Goal: Communication & Community: Answer question/provide support

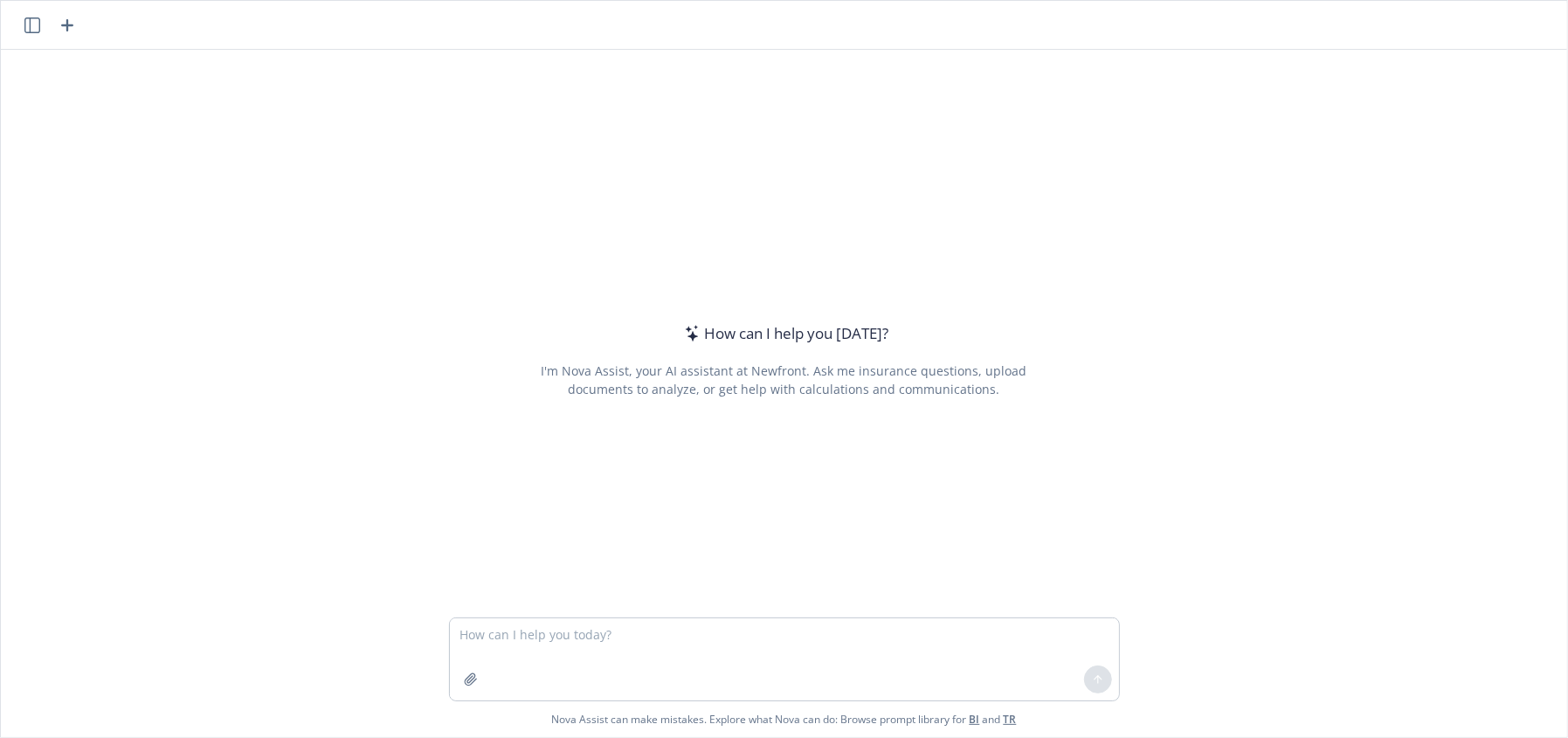
click at [567, 630] on textarea at bounding box center [785, 659] width 670 height 82
click at [805, 642] on textarea "Thanks again for meeting and sharing more about" at bounding box center [785, 659] width 670 height 82
click at [795, 638] on textarea "Thanks again for meeting and sharing more about" at bounding box center [785, 659] width 670 height 82
click at [774, 628] on textarea "Thanks again for meeting and sharing more about" at bounding box center [785, 659] width 670 height 82
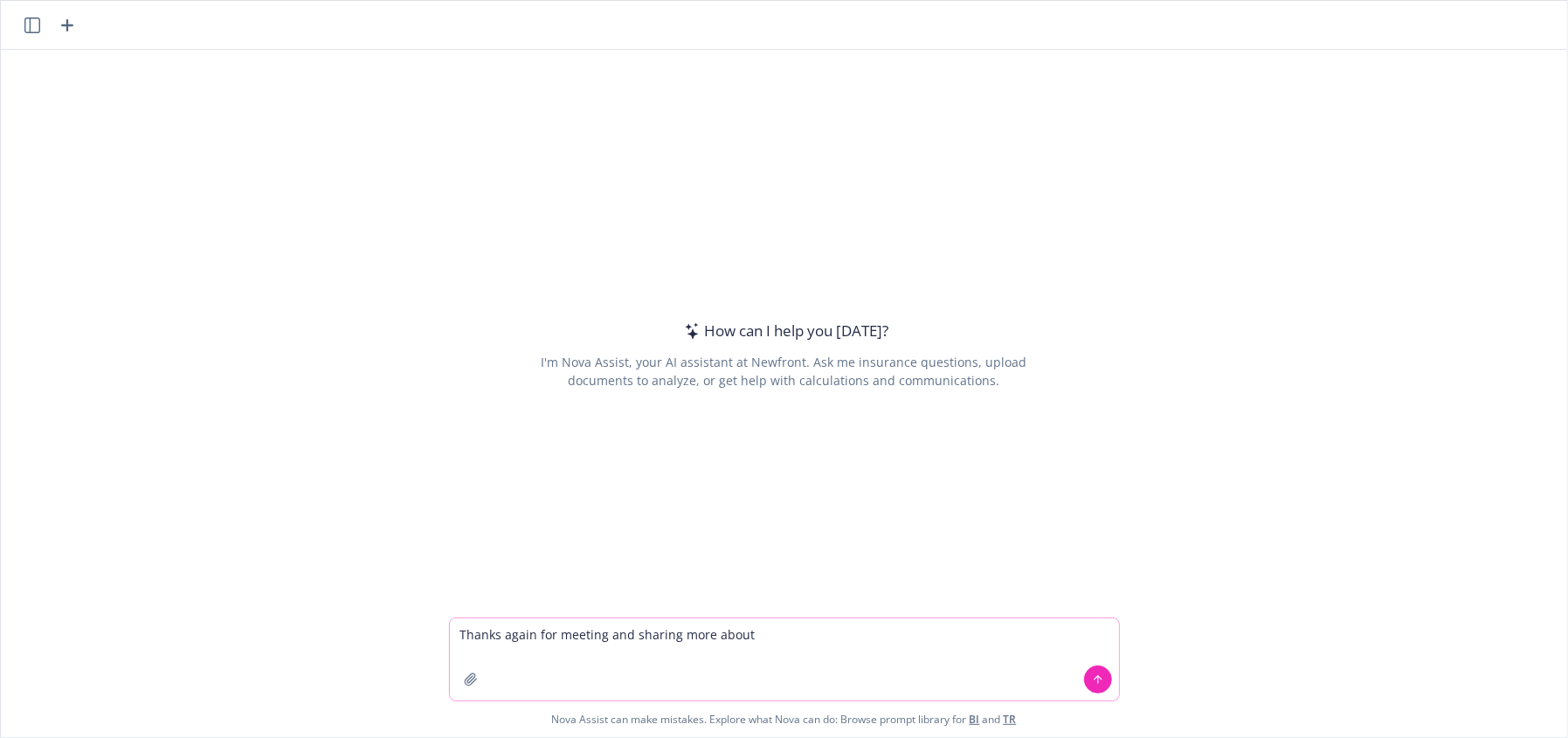
click at [757, 633] on textarea "Thanks again for meeting and sharing more about" at bounding box center [785, 659] width 670 height 82
type textarea "Thanks again for meeting and sharing more about where things stand"
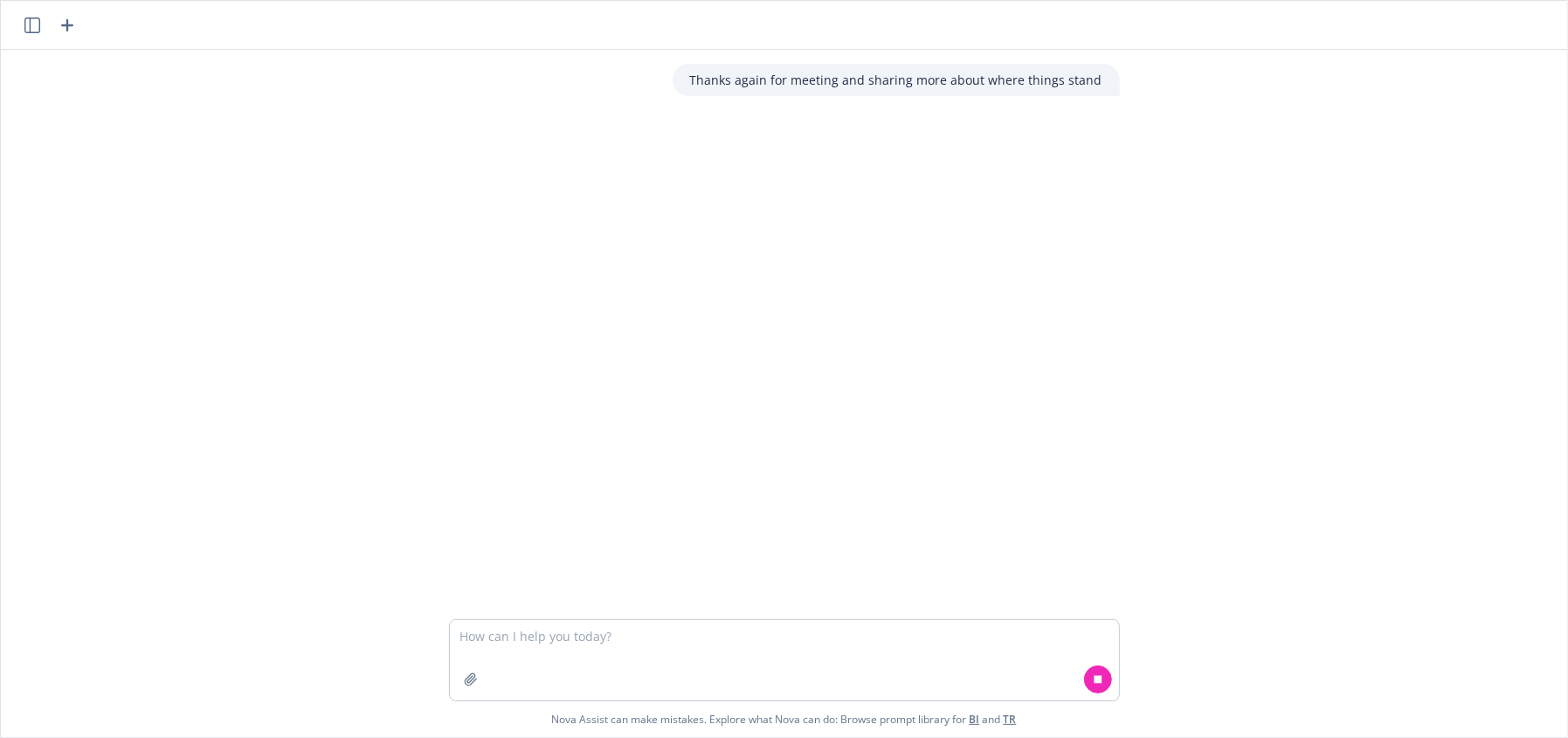
click at [1082, 687] on div at bounding box center [1097, 679] width 42 height 42
click at [1094, 681] on icon at bounding box center [1097, 678] width 8 height 8
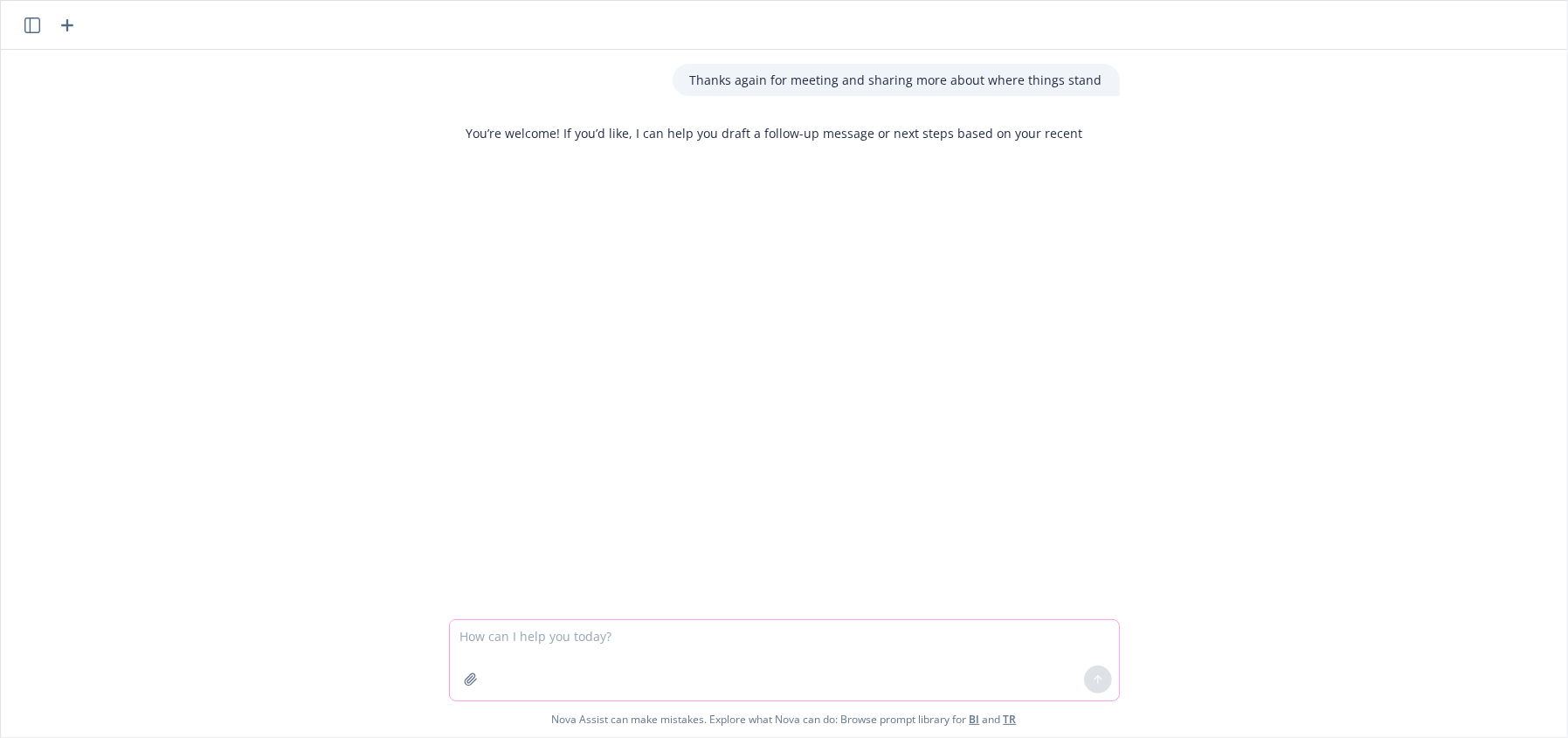
click at [514, 640] on textarea at bounding box center [785, 660] width 670 height 80
drag, startPoint x: 655, startPoint y: 626, endPoint x: 272, endPoint y: 588, distance: 384.9
click at [279, 592] on div "Thanks again for meeting and sharing more about where things stand You’re welco…" at bounding box center [784, 394] width 1566 height 687
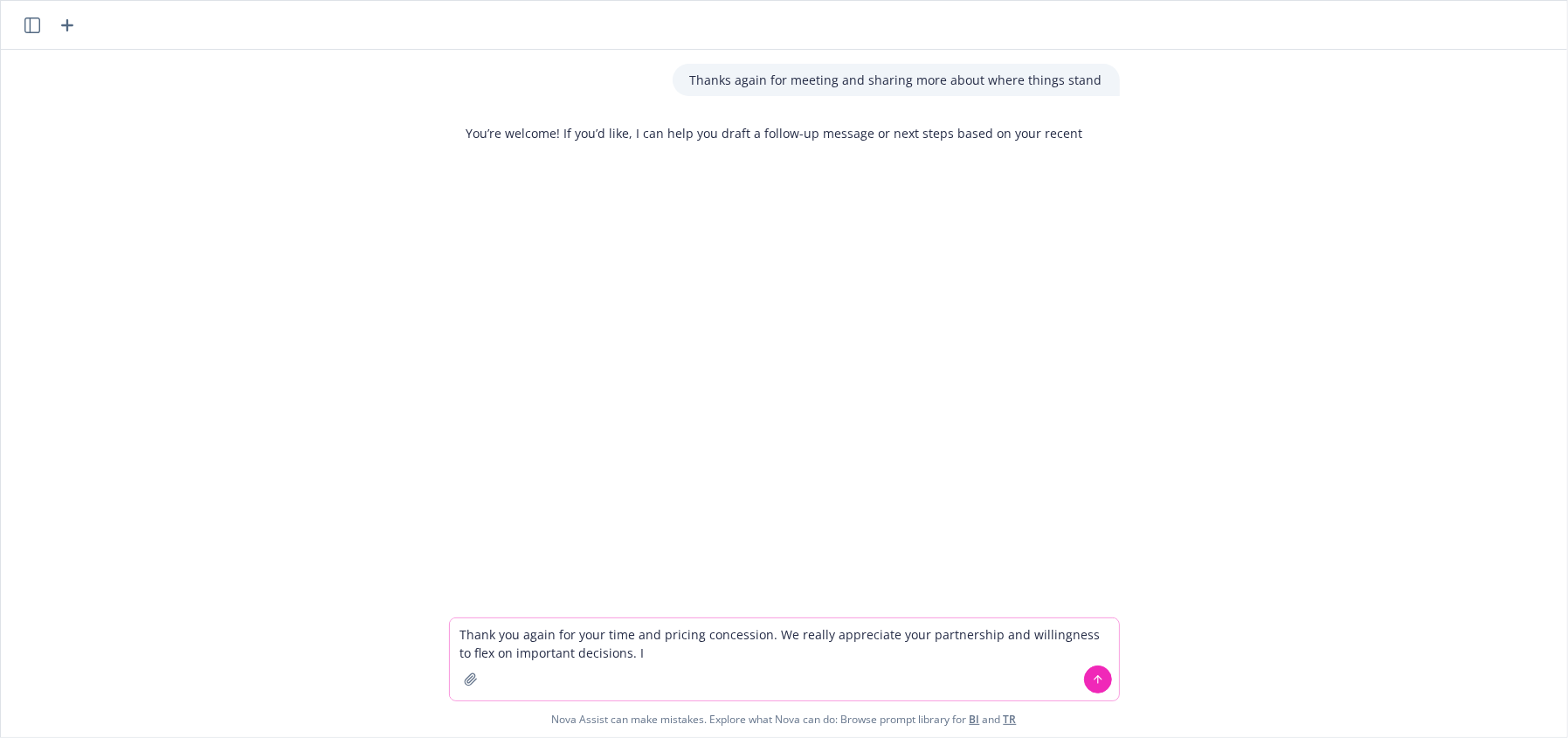
drag, startPoint x: 769, startPoint y: 668, endPoint x: 741, endPoint y: 668, distance: 28.0
click at [769, 668] on textarea "Thank you again for your time and pricing concession. We really appreciate your…" at bounding box center [785, 659] width 670 height 82
drag, startPoint x: 635, startPoint y: 667, endPoint x: 670, endPoint y: 653, distance: 37.7
click at [638, 665] on textarea "Thank you again for your time and pricing concession. We really appreciate your…" at bounding box center [785, 659] width 670 height 82
drag, startPoint x: 648, startPoint y: 653, endPoint x: 609, endPoint y: 650, distance: 39.1
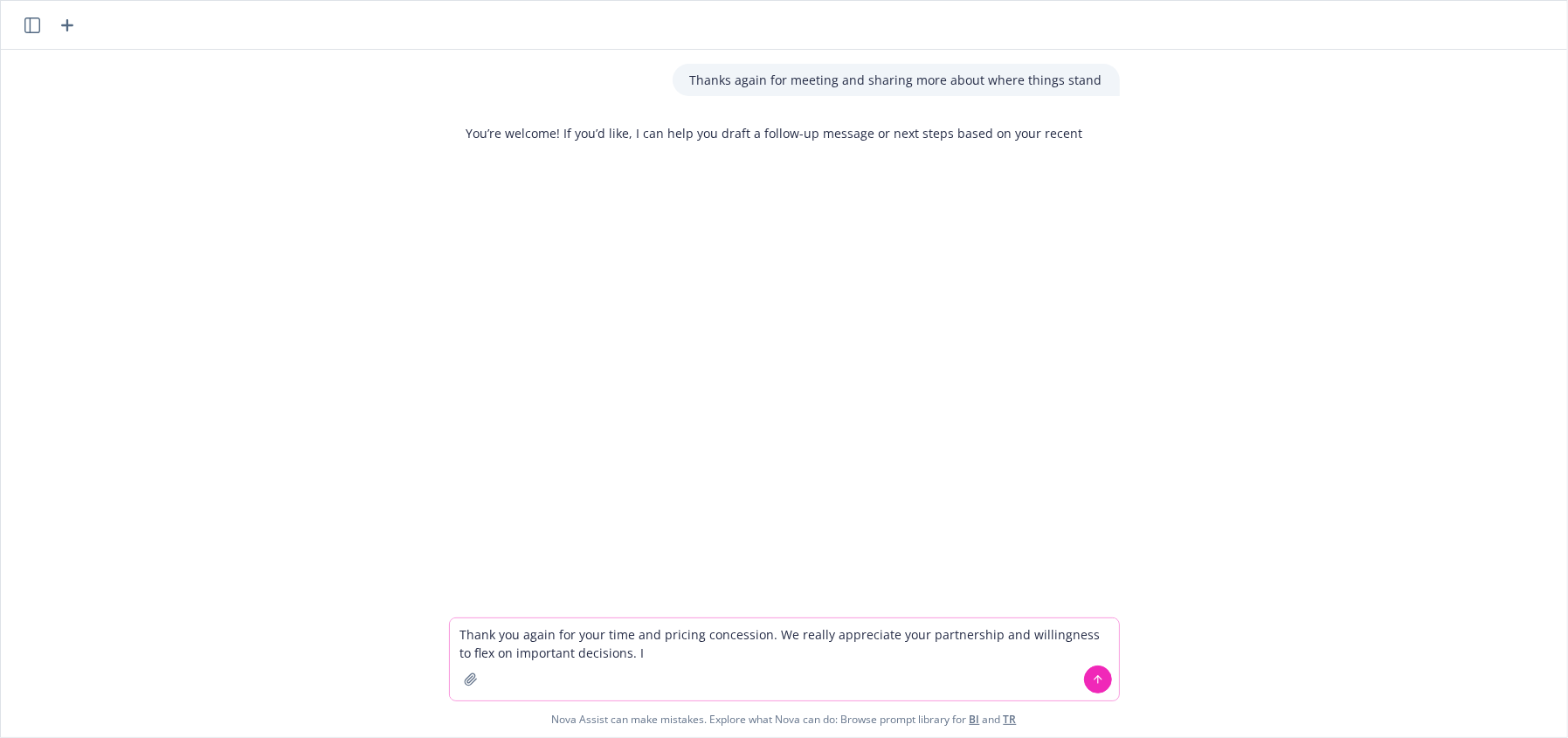
click at [609, 650] on textarea "Thank you again for your time and pricing concession. We really appreciate your…" at bounding box center [785, 659] width 670 height 82
type textarea "Thank you again for your time and pricing concession. We really appreciate your…"
click at [1092, 678] on icon at bounding box center [1098, 679] width 13 height 12
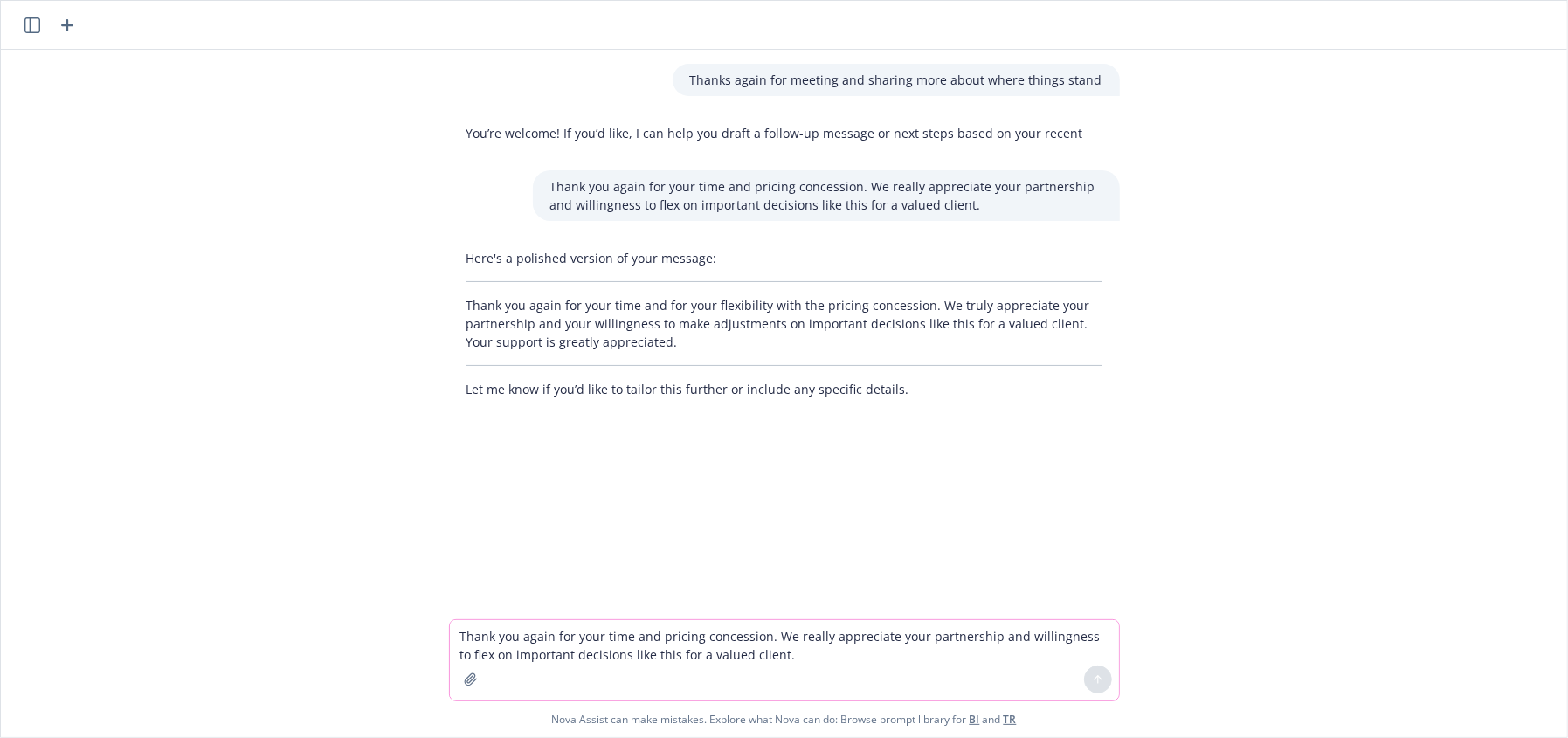
click at [792, 624] on textarea "Thank you again for your time and pricing concession. We really appreciate your…" at bounding box center [785, 660] width 670 height 80
click at [790, 620] on textarea "Thank you again for your time and pricing concession. We really appreciate your…" at bounding box center [785, 660] width 670 height 80
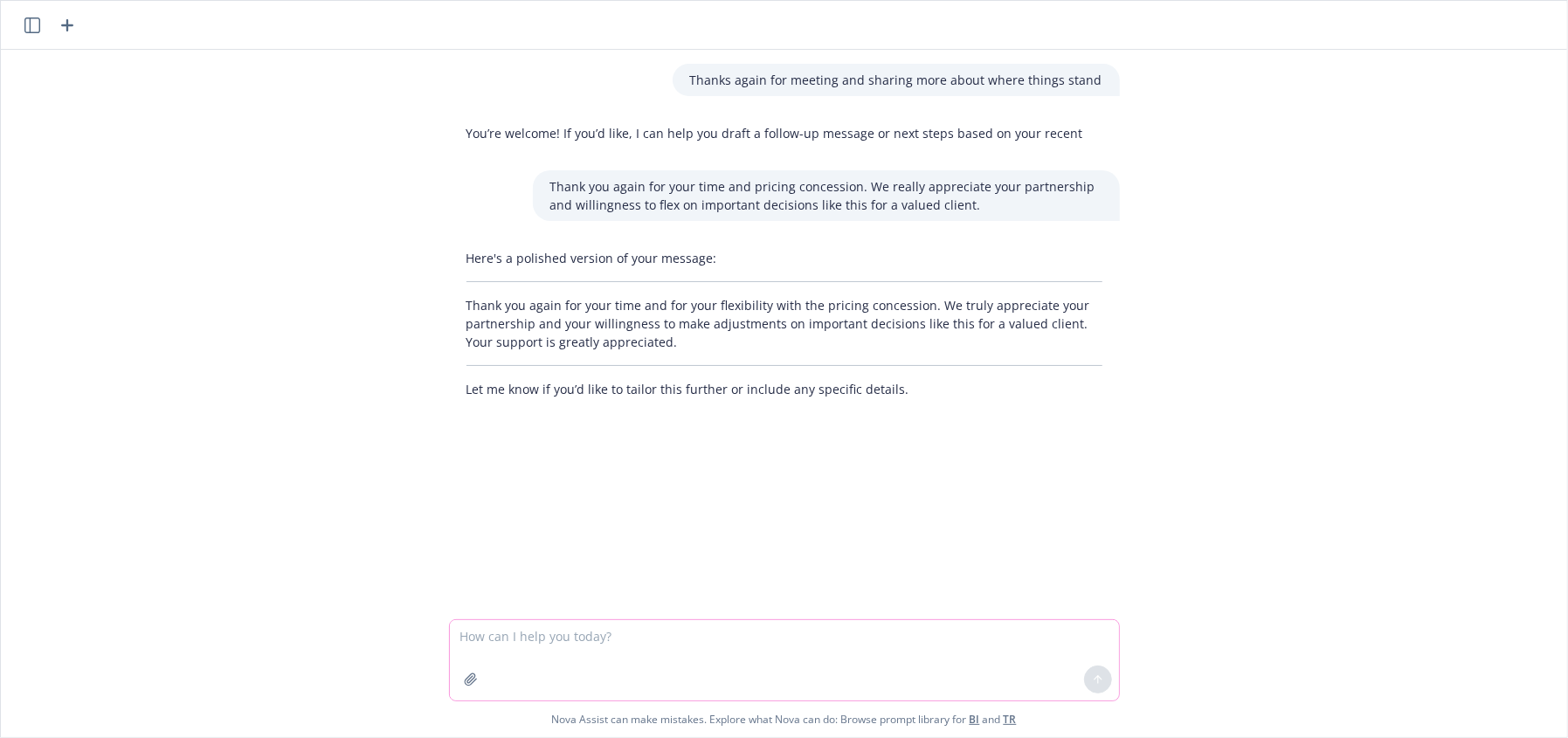
type textarea "W"
type textarea "I"
type textarea "D"
type textarea "I s"
